Goal: Contribute content: Contribute content

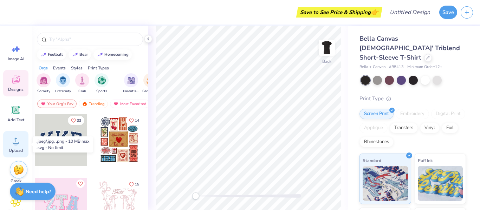
click at [17, 143] on circle at bounding box center [15, 143] width 5 height 5
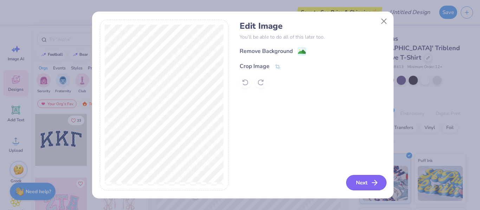
click at [362, 186] on button "Next" at bounding box center [366, 182] width 40 height 15
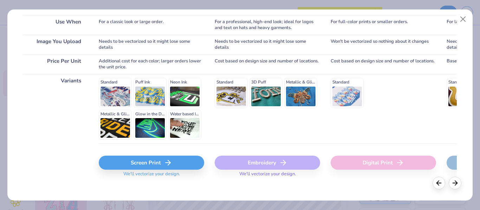
scroll to position [134, 0]
click at [169, 164] on polyline at bounding box center [169, 162] width 2 height 5
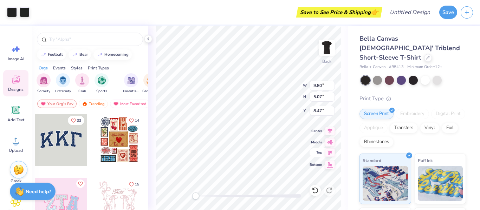
click at [329, 153] on icon at bounding box center [330, 152] width 6 height 5
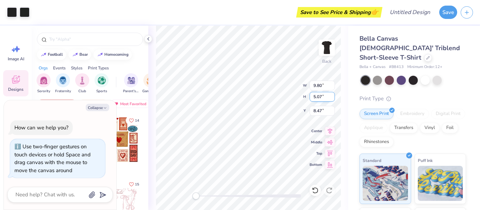
type textarea "x"
type input "6.42"
type input "3.32"
type input "0.50"
click at [104, 105] on button "Collapse" at bounding box center [98, 107] width 24 height 7
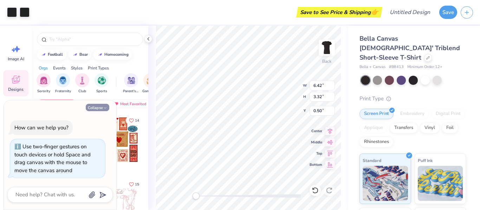
type textarea "x"
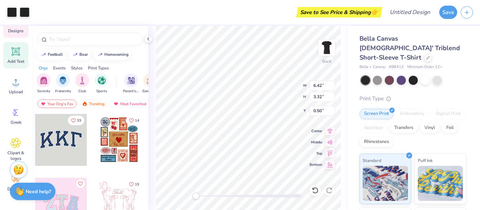
scroll to position [58, 0]
type input "3.64"
type input "1.89"
click at [196, 193] on div "Accessibility label" at bounding box center [195, 196] width 7 height 7
drag, startPoint x: 198, startPoint y: 197, endPoint x: 203, endPoint y: 198, distance: 5.8
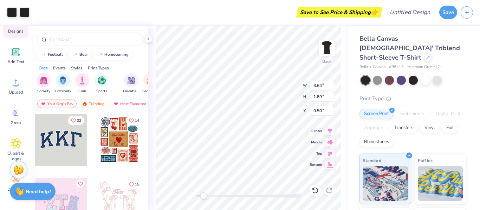
click at [203, 198] on div "Accessibility label" at bounding box center [203, 196] width 7 height 7
click at [24, 13] on div at bounding box center [25, 12] width 10 height 10
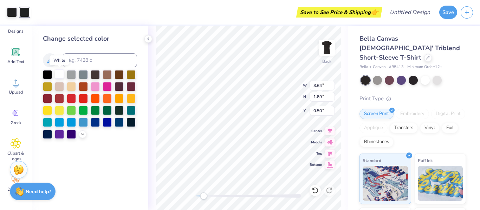
click at [59, 71] on div at bounding box center [59, 74] width 9 height 9
click at [12, 11] on div at bounding box center [12, 12] width 10 height 10
click at [62, 72] on div at bounding box center [59, 74] width 9 height 9
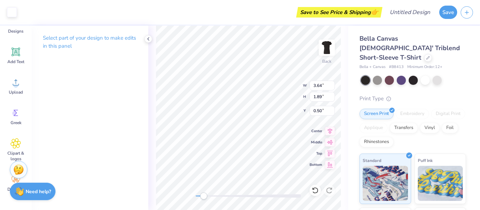
click at [350, 97] on div "Bella Canvas [DEMOGRAPHIC_DATA]' Triblend Short-Sleeve T-Shirt Bella + Canvas #…" at bounding box center [414, 169] width 132 height 287
click at [351, 85] on div "Bella Canvas [DEMOGRAPHIC_DATA]' Triblend Short-Sleeve T-Shirt Bella + Canvas #…" at bounding box center [414, 169] width 132 height 287
click at [469, 86] on div "Bella Canvas [DEMOGRAPHIC_DATA]' Triblend Short-Sleeve T-Shirt Bella + Canvas #…" at bounding box center [414, 169] width 132 height 287
click at [411, 75] on div at bounding box center [412, 79] width 9 height 9
type input "3.49"
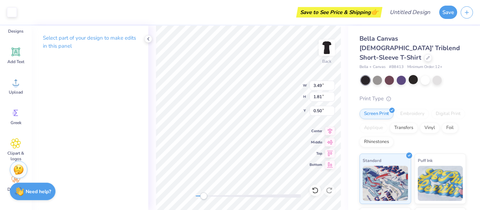
type input "1.81"
click at [159, 202] on div "Back W 3.49 3.49 " H 1.81 1.81 " Y 0.50 0.50 " Center Middle Top Bottom" at bounding box center [248, 118] width 200 height 185
click at [412, 75] on div at bounding box center [412, 79] width 9 height 9
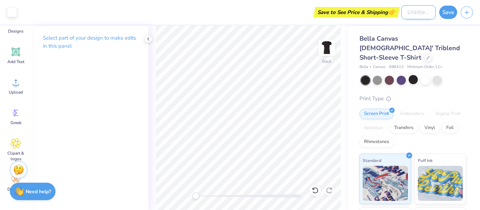
click at [426, 16] on input "Design Title" at bounding box center [418, 12] width 34 height 14
type input "black top"
click at [449, 13] on button "Save" at bounding box center [448, 11] width 18 height 13
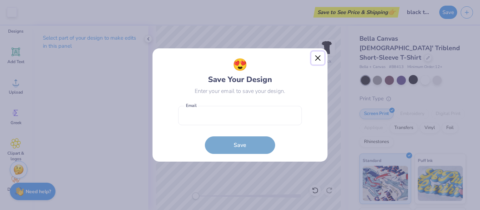
click at [321, 54] on button "Close" at bounding box center [317, 58] width 13 height 13
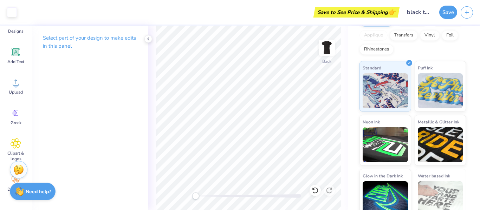
scroll to position [92, 0]
click at [469, 12] on icon "button" at bounding box center [466, 11] width 6 height 6
click at [449, 16] on button "Save" at bounding box center [448, 11] width 18 height 13
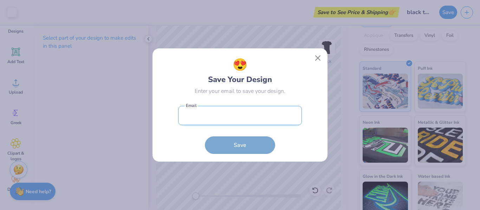
click at [257, 111] on input "email" at bounding box center [240, 115] width 124 height 19
type input "[EMAIL_ADDRESS][DOMAIN_NAME]"
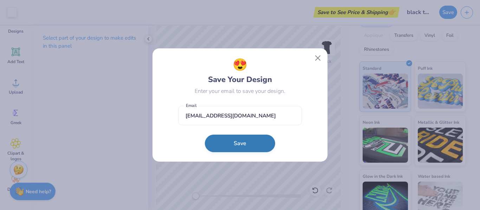
click at [236, 144] on button "Save" at bounding box center [240, 144] width 70 height 18
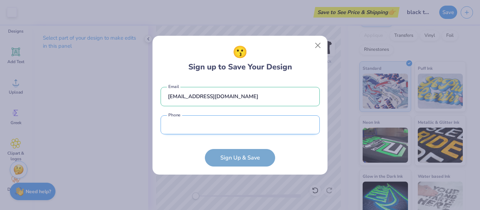
click at [217, 124] on input "tel" at bounding box center [239, 124] width 159 height 19
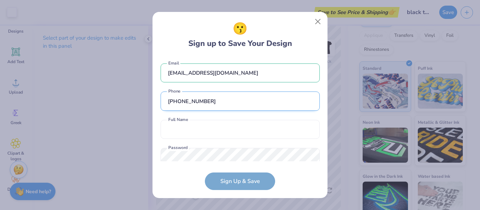
scroll to position [18, 0]
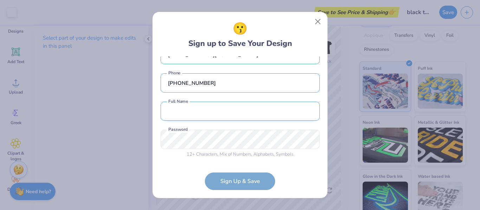
type input "[PHONE_NUMBER]"
click at [205, 116] on input "text" at bounding box center [239, 111] width 159 height 19
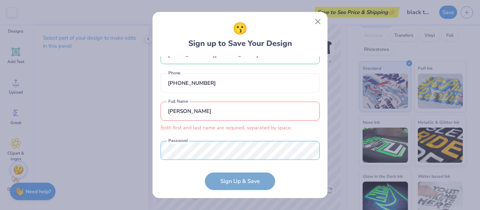
click at [211, 137] on div "[EMAIL_ADDRESS][DOMAIN_NAME] Email [PHONE_NUMBER] Phone [PERSON_NAME] first and…" at bounding box center [239, 109] width 159 height 105
click at [213, 110] on input "[PERSON_NAME]" at bounding box center [239, 111] width 159 height 19
type input "a"
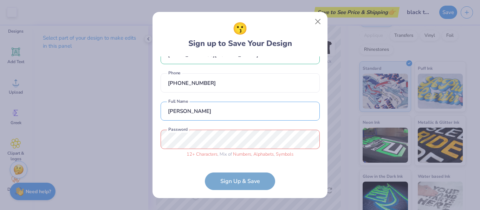
type input "[PERSON_NAME]"
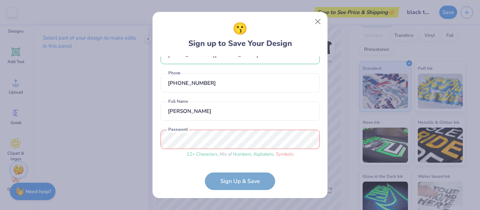
click at [296, 173] on form "[EMAIL_ADDRESS][DOMAIN_NAME] Email [PHONE_NUMBER] Phone [PERSON_NAME] Full Name…" at bounding box center [239, 124] width 159 height 134
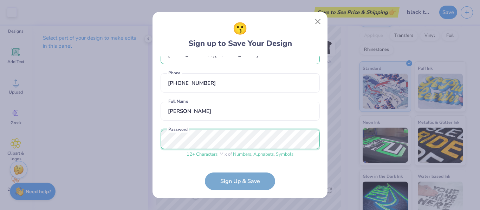
scroll to position [45, 0]
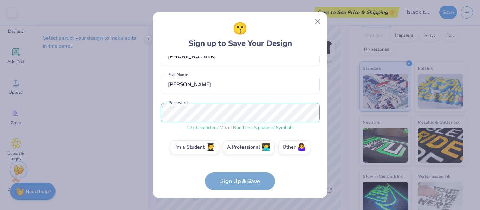
click at [180, 166] on form "[EMAIL_ADDRESS][DOMAIN_NAME] Email [PHONE_NUMBER] Phone [PERSON_NAME] Full Name…" at bounding box center [239, 124] width 159 height 134
click at [260, 151] on label "A Professional 👩‍💻" at bounding box center [249, 146] width 52 height 14
click at [242, 192] on input "A Professional 👩‍💻" at bounding box center [240, 194] width 5 height 5
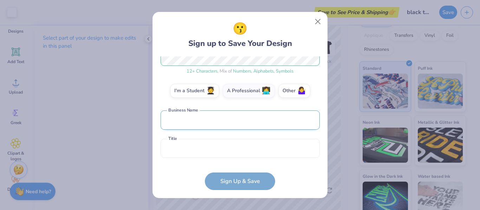
click at [202, 114] on input "text" at bounding box center [239, 120] width 159 height 19
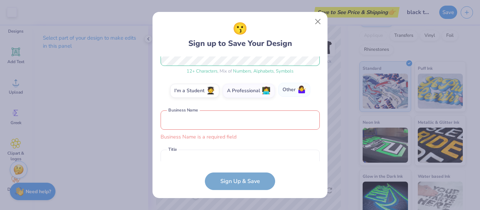
click at [292, 89] on label "Other 🤷‍♀️" at bounding box center [294, 90] width 32 height 14
click at [242, 192] on input "Other 🤷‍♀️" at bounding box center [240, 194] width 5 height 5
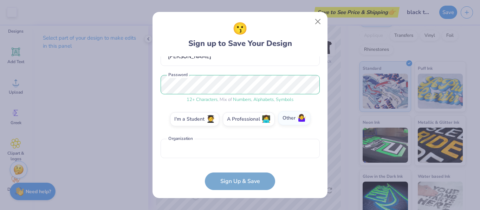
scroll to position [73, 0]
click at [219, 150] on input "text" at bounding box center [239, 148] width 159 height 19
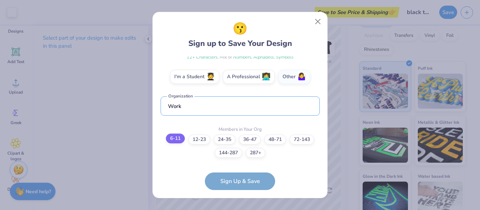
type input "Work"
click at [176, 144] on label "6-11" at bounding box center [175, 139] width 19 height 10
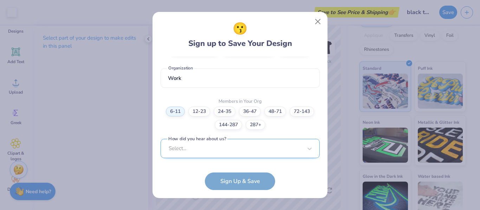
scroll to position [249, 0]
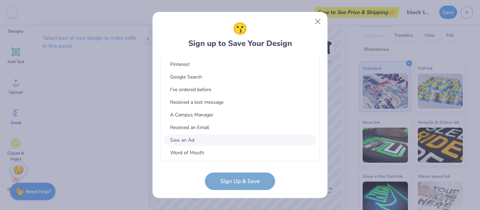
click at [251, 146] on div "option Saw an Ad focused, 7 of 15. 15 results available. Use Up and Down to cho…" at bounding box center [239, 97] width 159 height 128
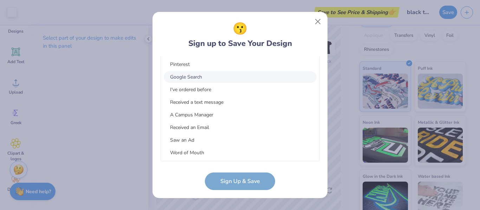
click at [208, 83] on div "Pinterest Google Search I've ordered before Received a text message A Campus Ma…" at bounding box center [240, 108] width 158 height 105
click at [201, 76] on div "Google Search" at bounding box center [240, 77] width 153 height 12
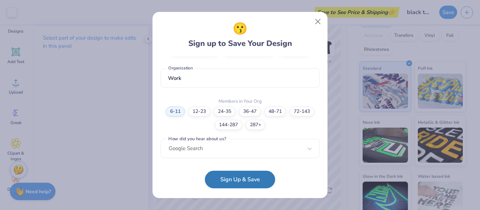
click at [242, 178] on button "Sign Up & Save" at bounding box center [240, 180] width 70 height 18
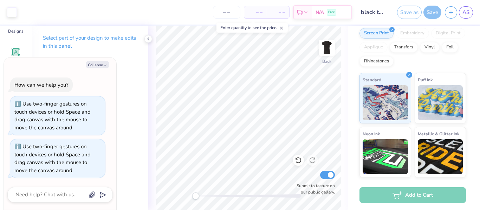
scroll to position [104, 0]
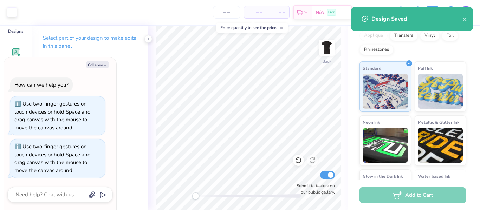
type textarea "x"
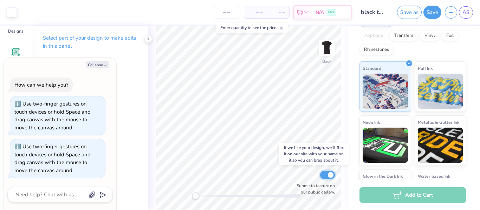
click at [331, 175] on input "Submit to feature on our public gallery." at bounding box center [327, 175] width 15 height 8
checkbox input "false"
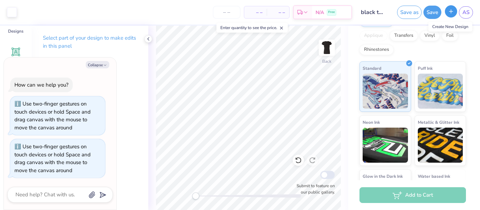
click at [450, 13] on icon "button" at bounding box center [451, 11] width 6 height 6
type textarea "x"
checkbox input "true"
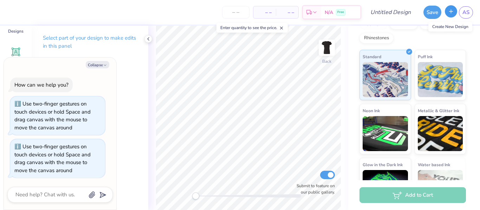
scroll to position [92, 0]
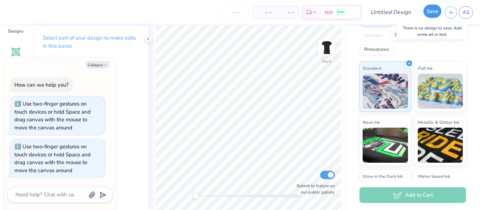
click at [433, 12] on button "Save" at bounding box center [432, 11] width 18 height 13
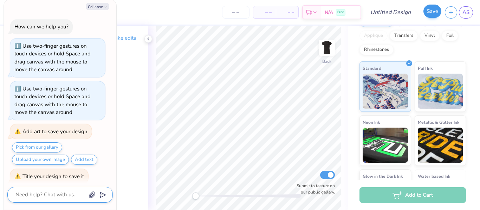
scroll to position [6, 0]
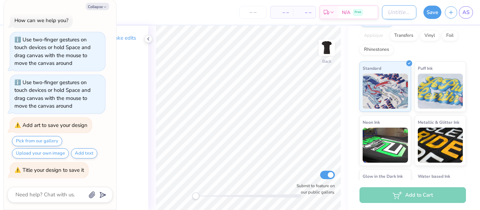
click at [392, 13] on input "Design Title" at bounding box center [399, 12] width 34 height 14
type textarea "x"
type input "B"
type textarea "x"
type input "Bl"
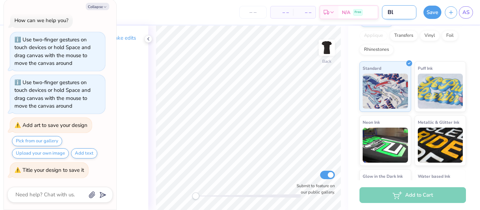
type textarea "x"
type input "Bla"
type textarea "x"
type input "Blac"
type textarea "x"
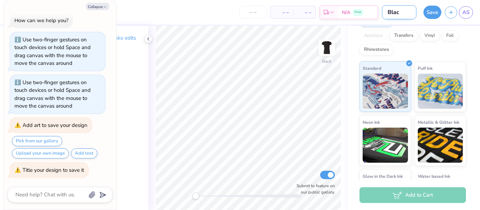
type input "Black"
type textarea "x"
type input "Black"
type textarea "x"
type input "Black T"
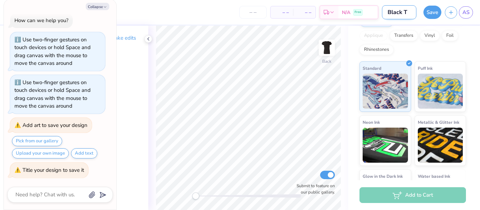
type textarea "x"
type input "Black Te"
type textarea "x"
type input "Black Tee"
type textarea "x"
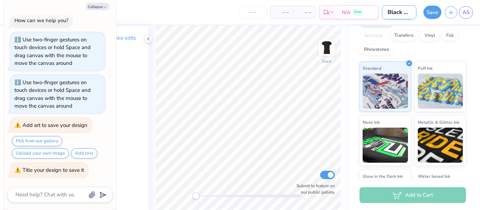
scroll to position [0, 2]
type input "Black Tee"
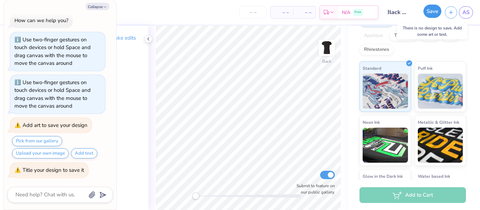
scroll to position [0, 0]
click at [435, 14] on button "Save" at bounding box center [432, 11] width 18 height 13
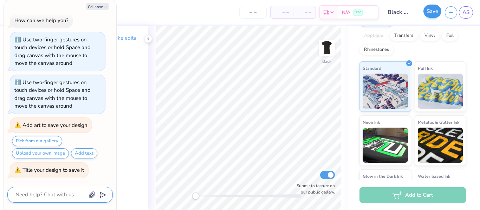
scroll to position [51, 0]
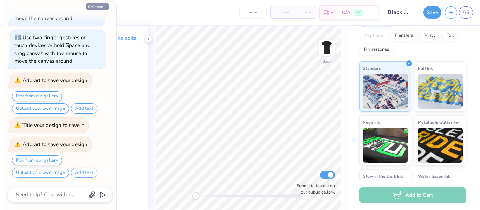
click at [98, 6] on button "Collapse" at bounding box center [98, 6] width 24 height 7
type textarea "x"
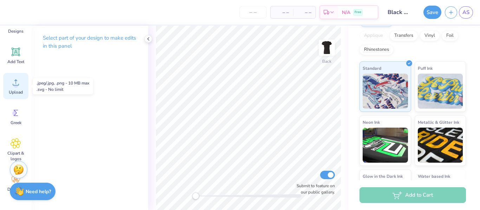
click at [21, 82] on icon at bounding box center [16, 82] width 11 height 11
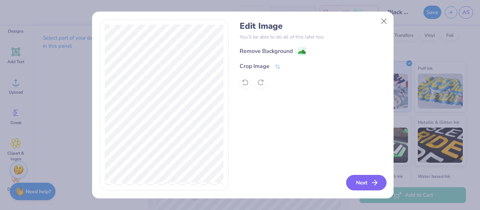
click at [363, 183] on button "Next" at bounding box center [366, 182] width 40 height 15
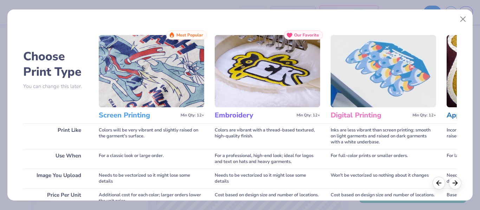
scroll to position [140, 0]
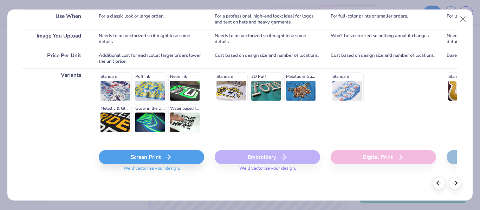
click at [138, 162] on div "Screen Print" at bounding box center [151, 157] width 105 height 14
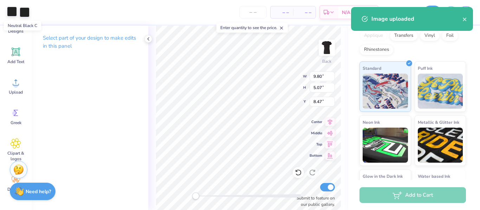
click at [15, 14] on div at bounding box center [12, 12] width 10 height 10
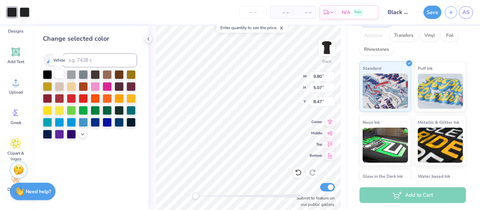
click at [58, 72] on div at bounding box center [59, 74] width 9 height 9
click at [28, 14] on div at bounding box center [25, 12] width 10 height 10
click at [58, 73] on div at bounding box center [59, 74] width 9 height 9
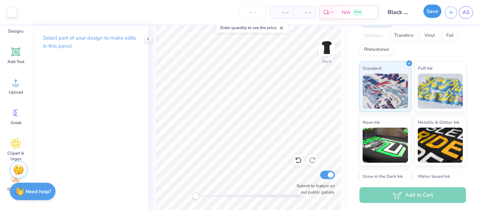
click at [431, 17] on button "Save" at bounding box center [432, 11] width 18 height 13
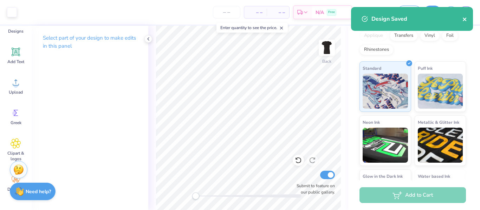
click at [463, 18] on icon "close" at bounding box center [464, 20] width 4 height 4
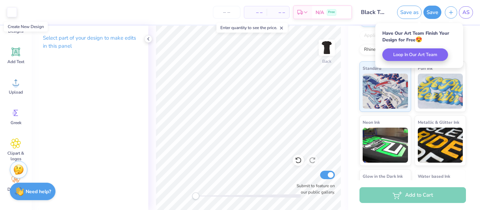
click at [449, 11] on icon "button" at bounding box center [451, 12] width 6 height 6
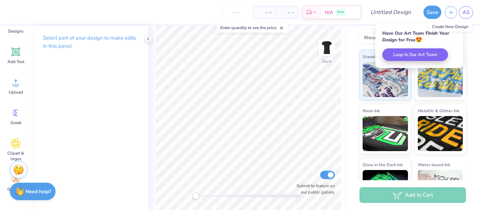
scroll to position [92, 0]
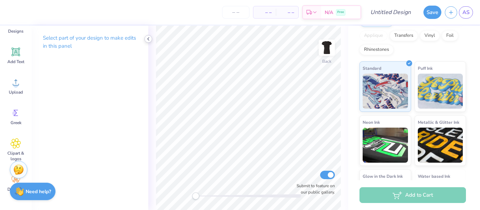
click at [147, 39] on icon at bounding box center [148, 39] width 6 height 6
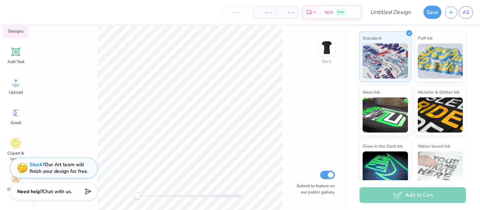
scroll to position [0, 0]
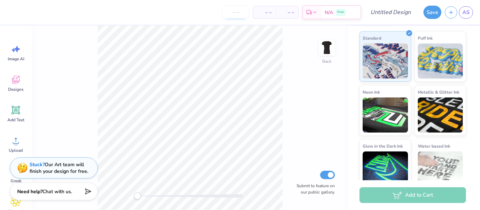
click at [233, 15] on input "number" at bounding box center [235, 12] width 27 height 13
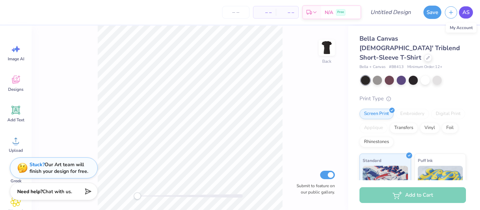
click at [467, 10] on span "AS" at bounding box center [465, 12] width 7 height 8
